Goal: Transaction & Acquisition: Download file/media

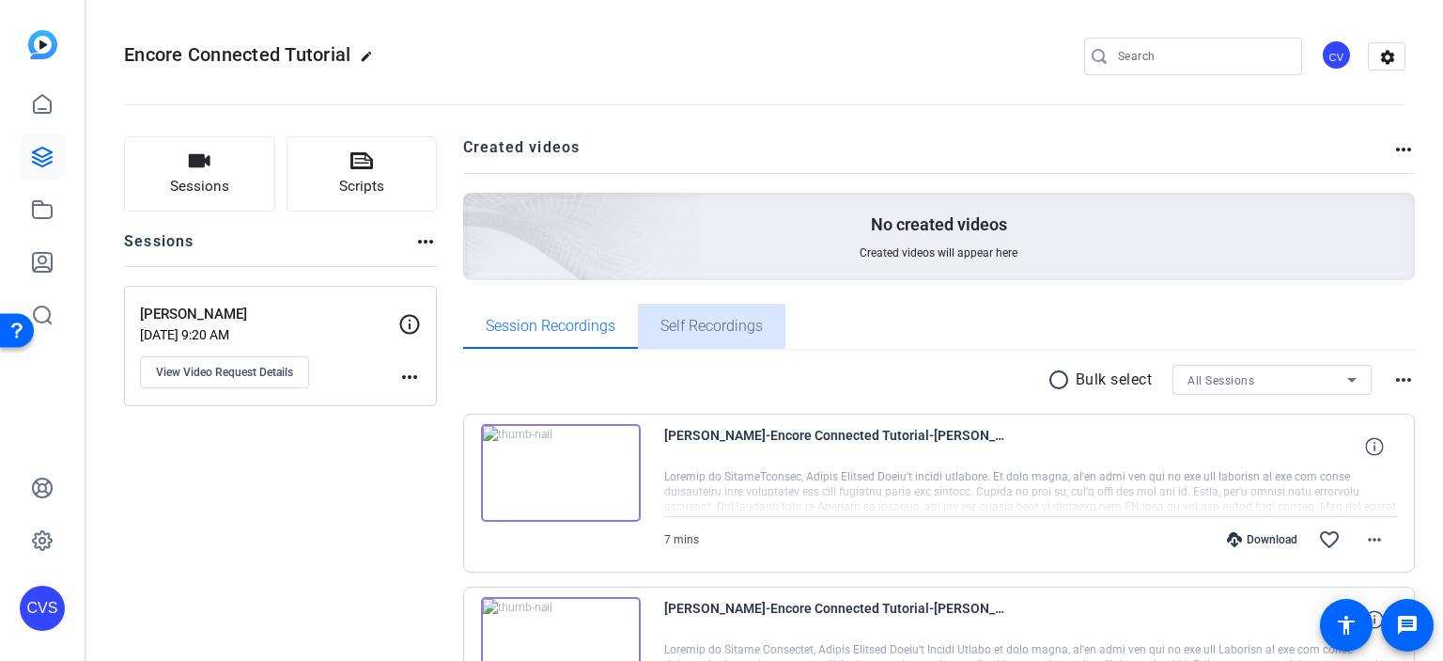
click at [716, 319] on span "Self Recordings" at bounding box center [712, 326] width 102 height 15
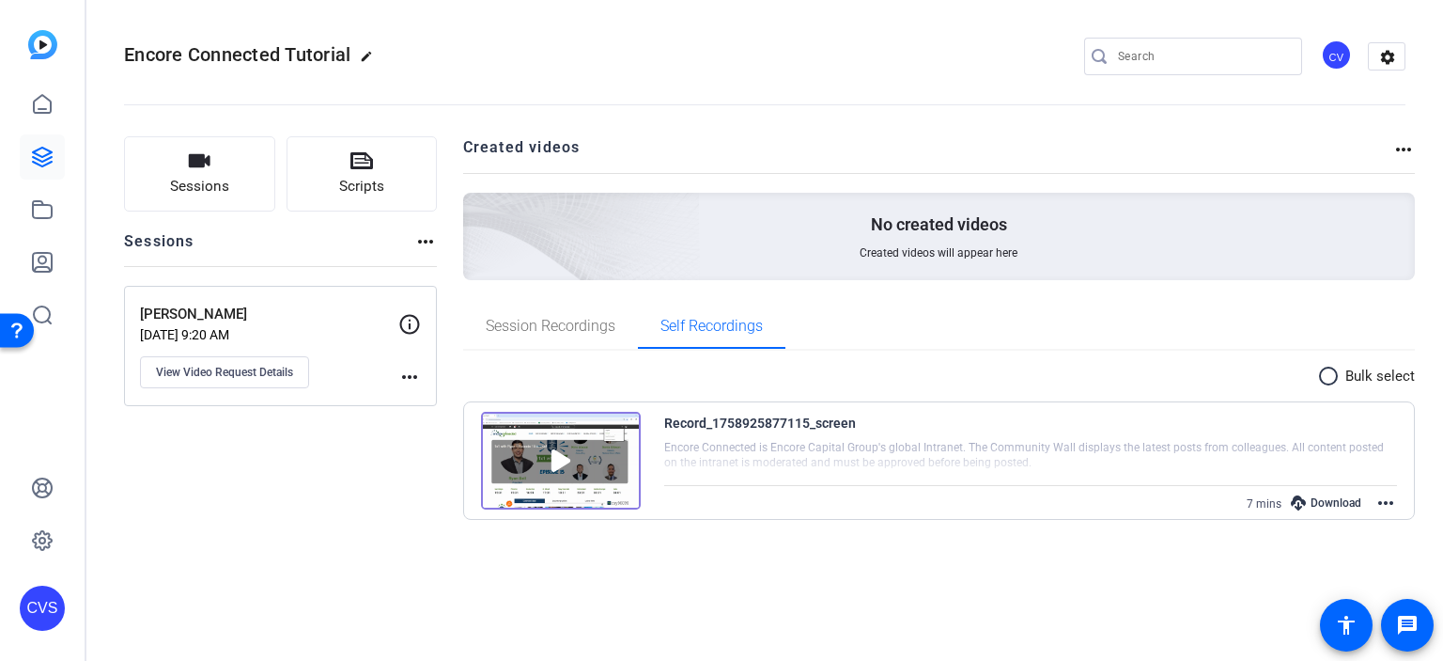
click at [601, 476] on img at bounding box center [561, 461] width 160 height 98
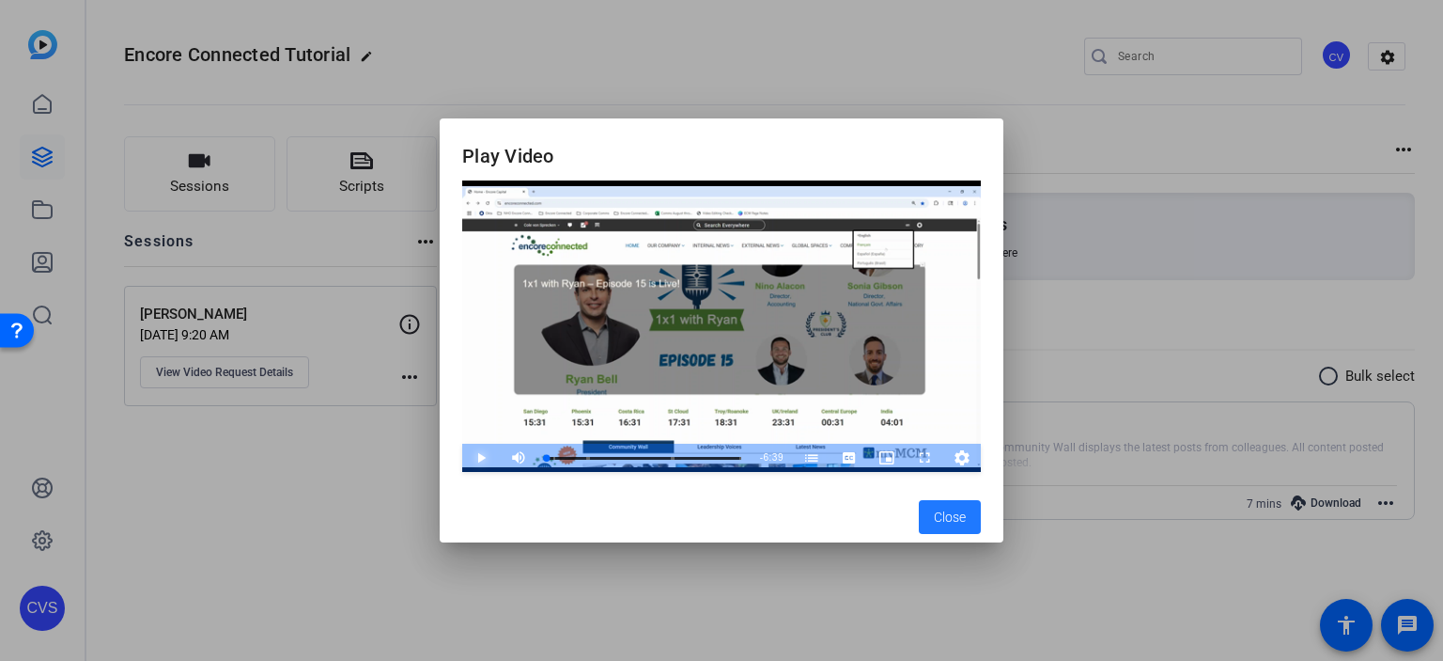
click at [462, 444] on span "Video Player" at bounding box center [462, 458] width 0 height 28
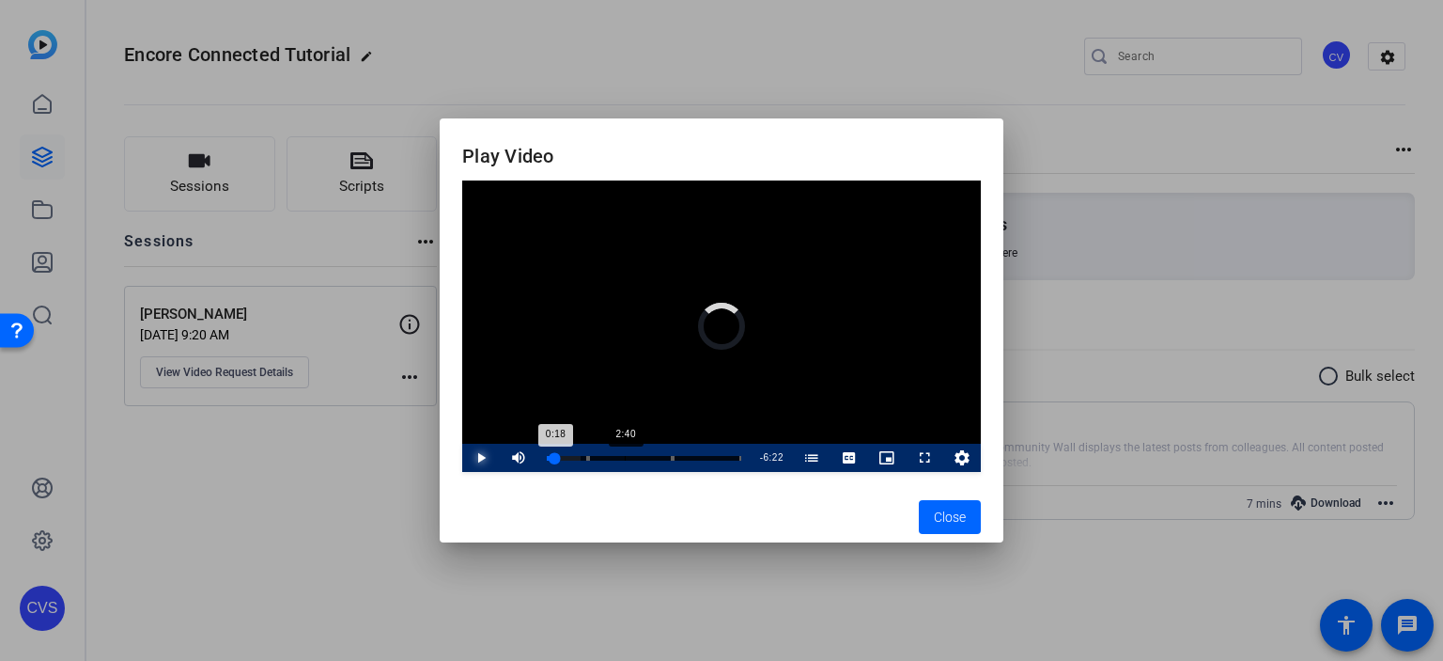
click at [624, 450] on div "Loaded : 17.62% 2:40 0:18 Encore Connected (00:14) Inside Encore Capital Group:…" at bounding box center [644, 458] width 213 height 28
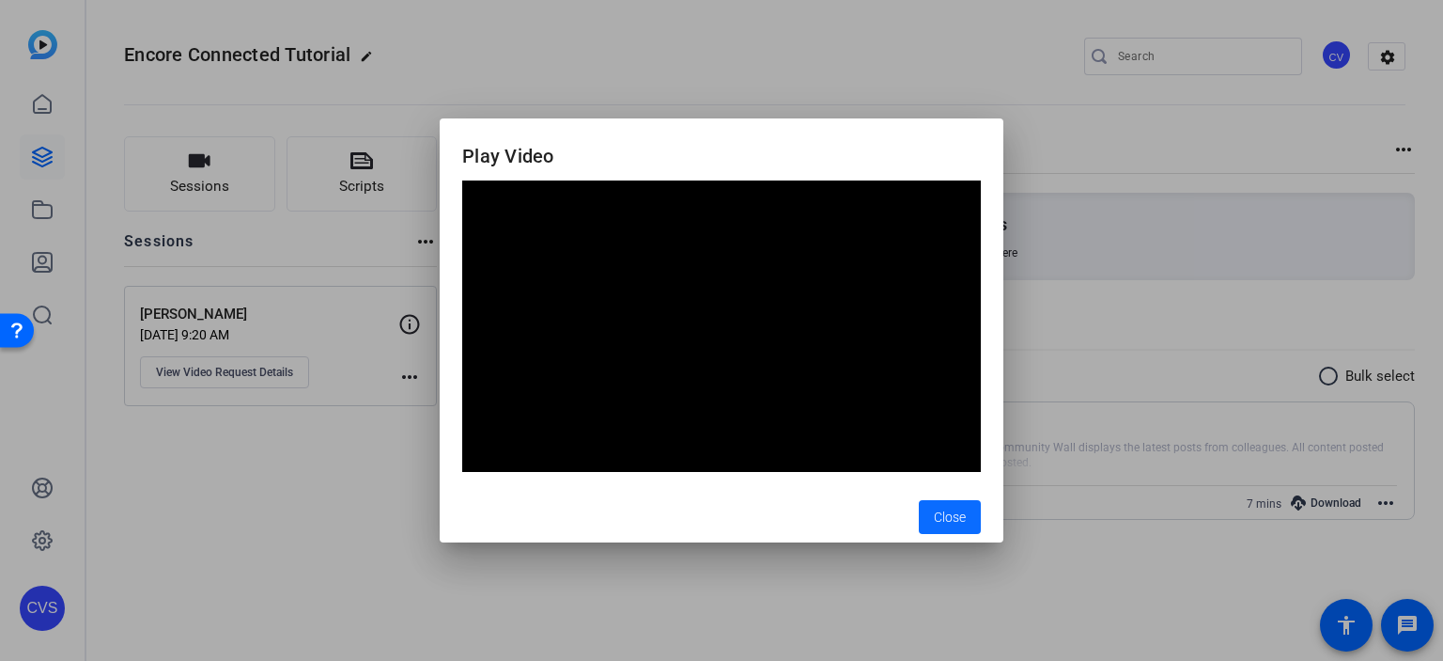
click at [945, 528] on span "button" at bounding box center [950, 516] width 62 height 45
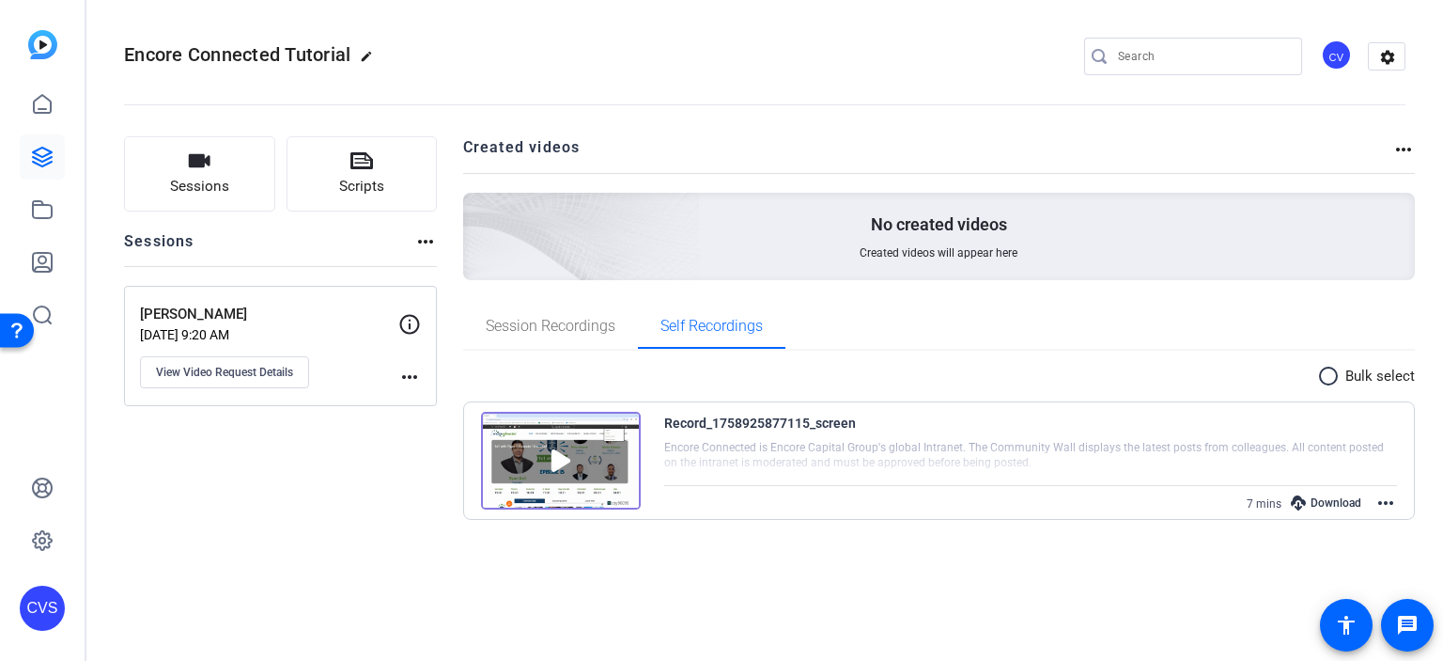
click at [1387, 494] on mat-icon "more_horiz" at bounding box center [1386, 502] width 23 height 23
click at [1316, 570] on span "Download MP4" at bounding box center [1342, 571] width 83 height 23
